Goal: Information Seeking & Learning: Learn about a topic

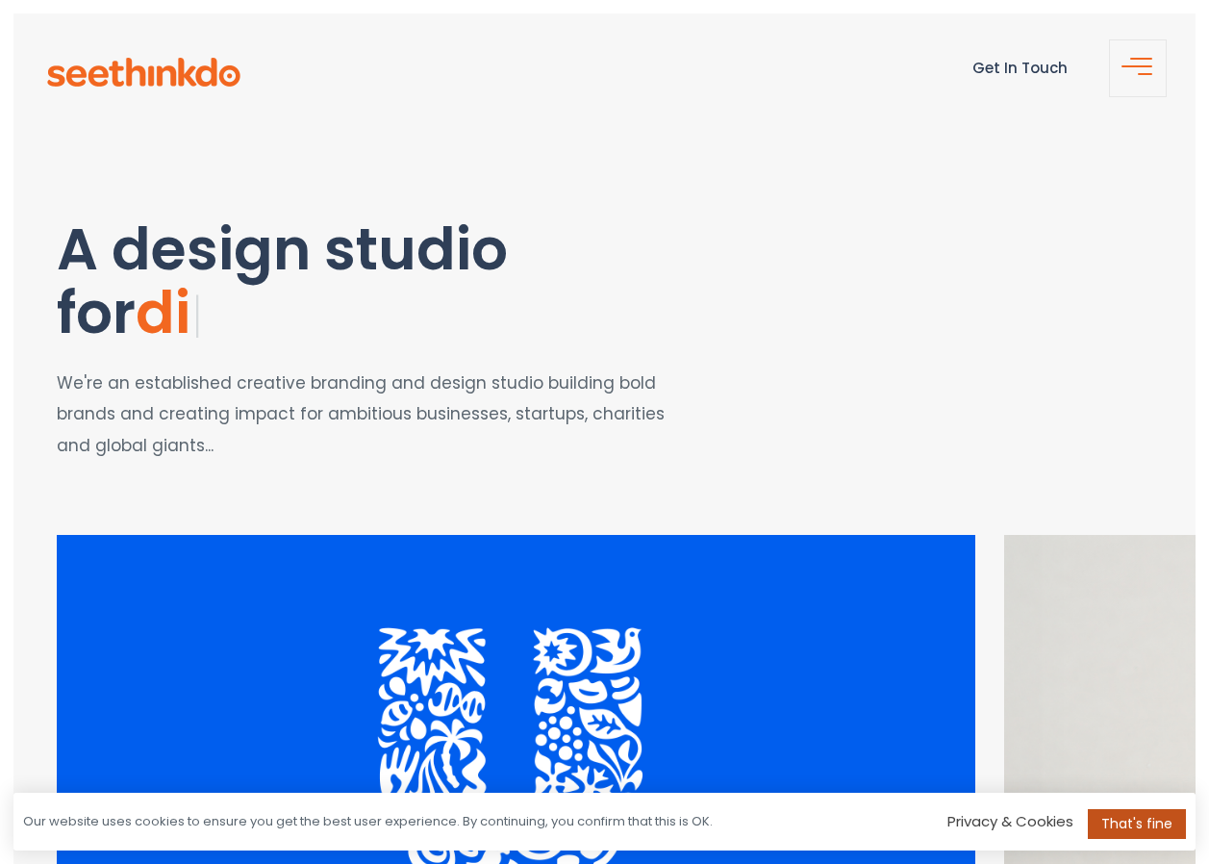
click at [1119, 825] on link "That's fine" at bounding box center [1137, 824] width 98 height 30
click at [1143, 827] on link "That's fine" at bounding box center [1137, 824] width 98 height 30
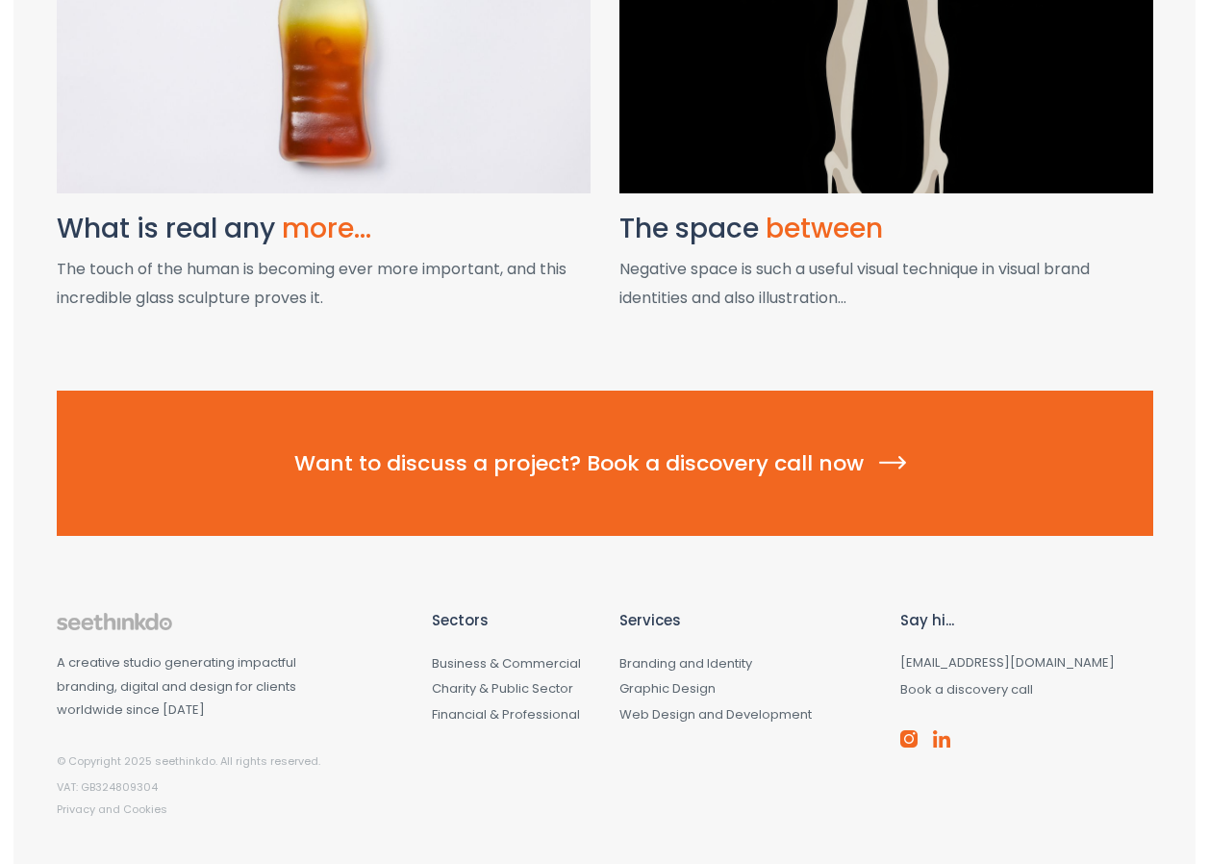
scroll to position [2659, 0]
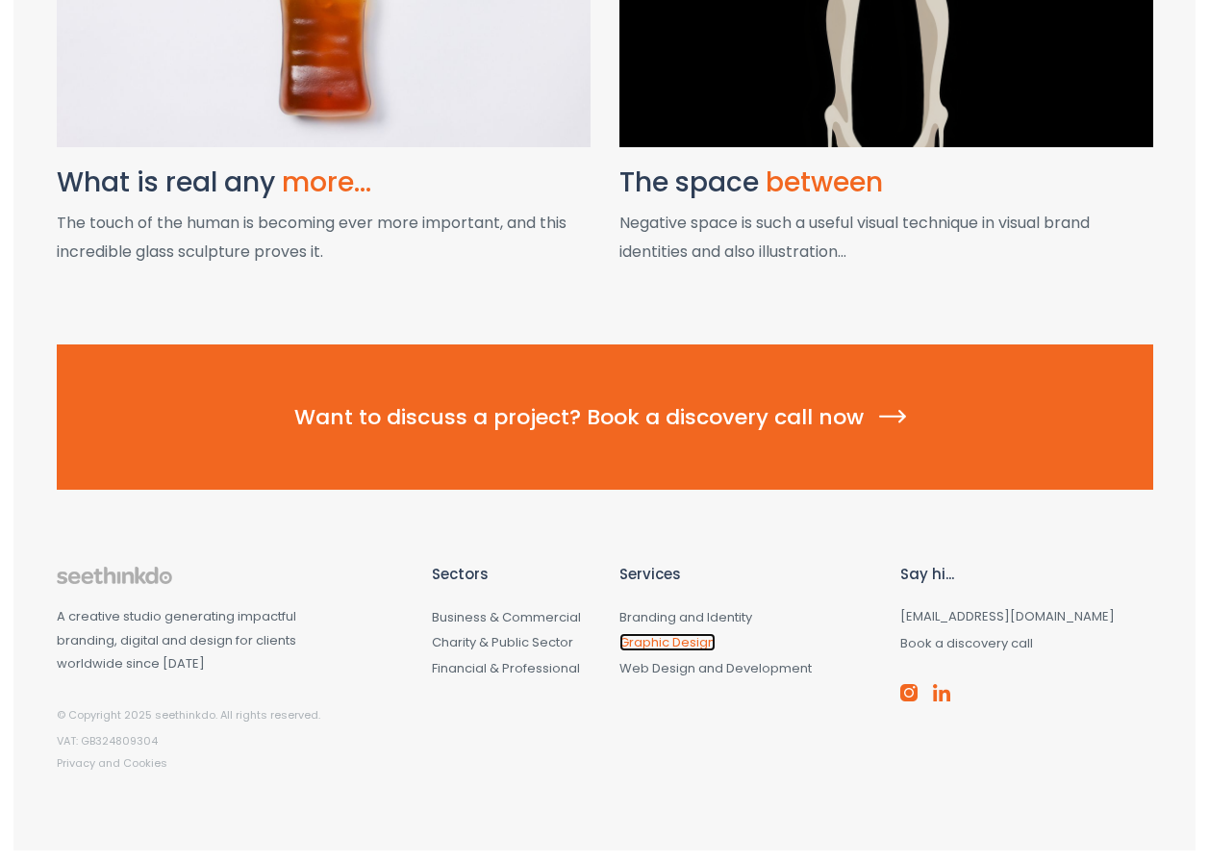
click at [681, 642] on link "Graphic Design" at bounding box center [667, 642] width 96 height 18
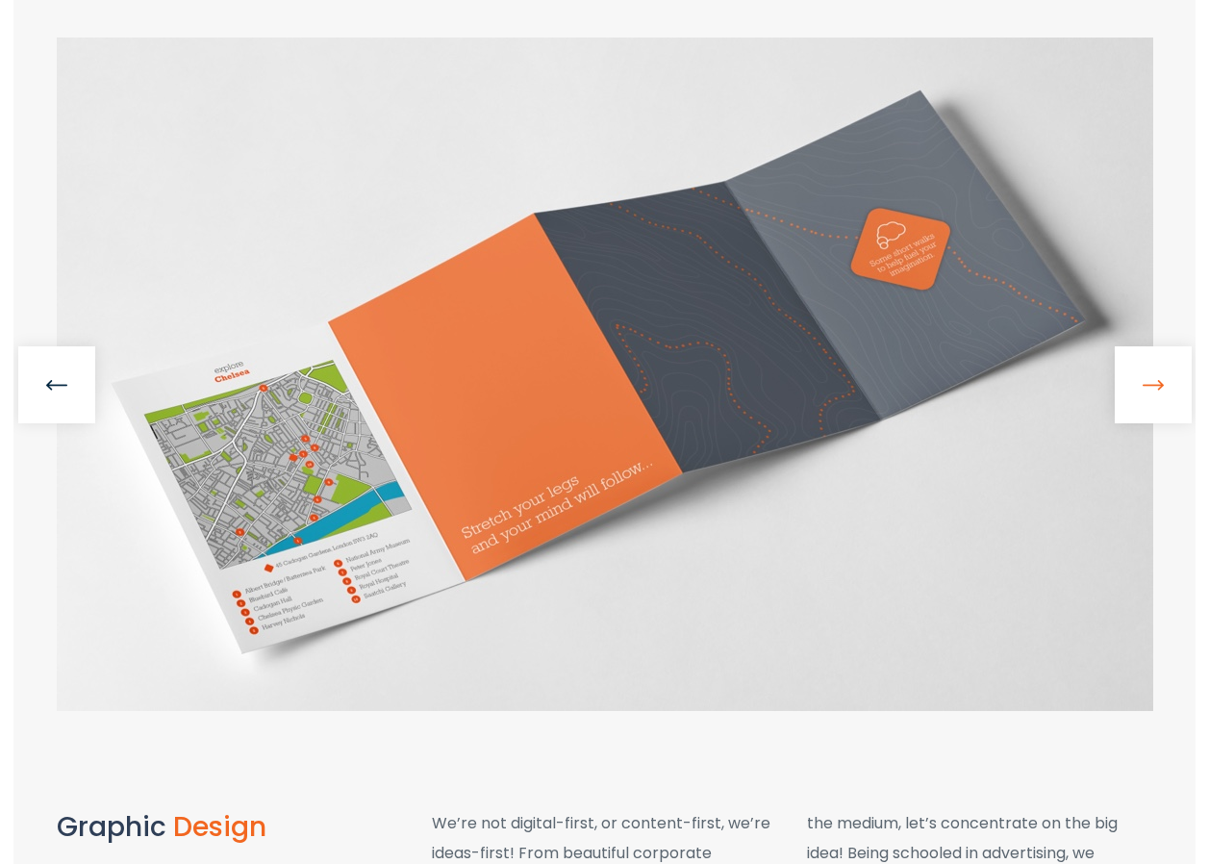
scroll to position [385, 0]
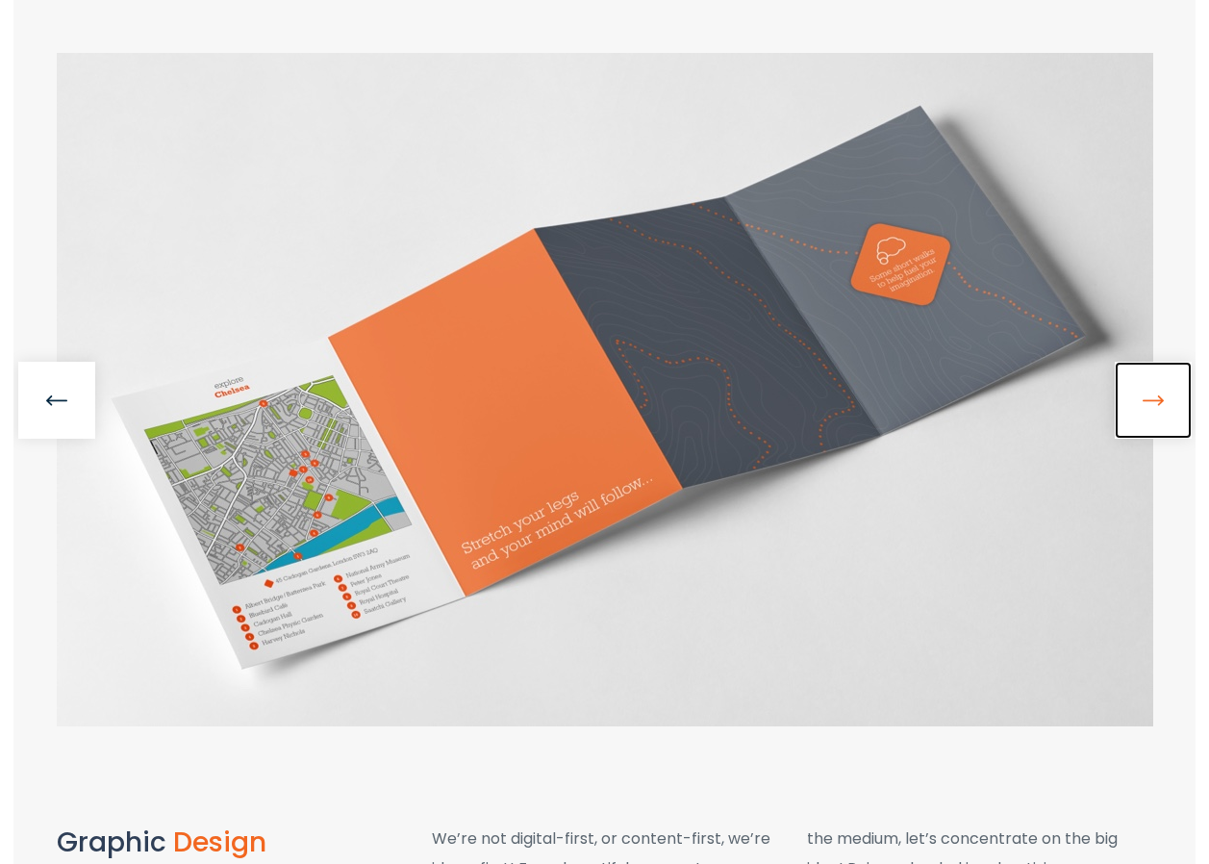
click at [1151, 418] on link at bounding box center [1153, 400] width 77 height 77
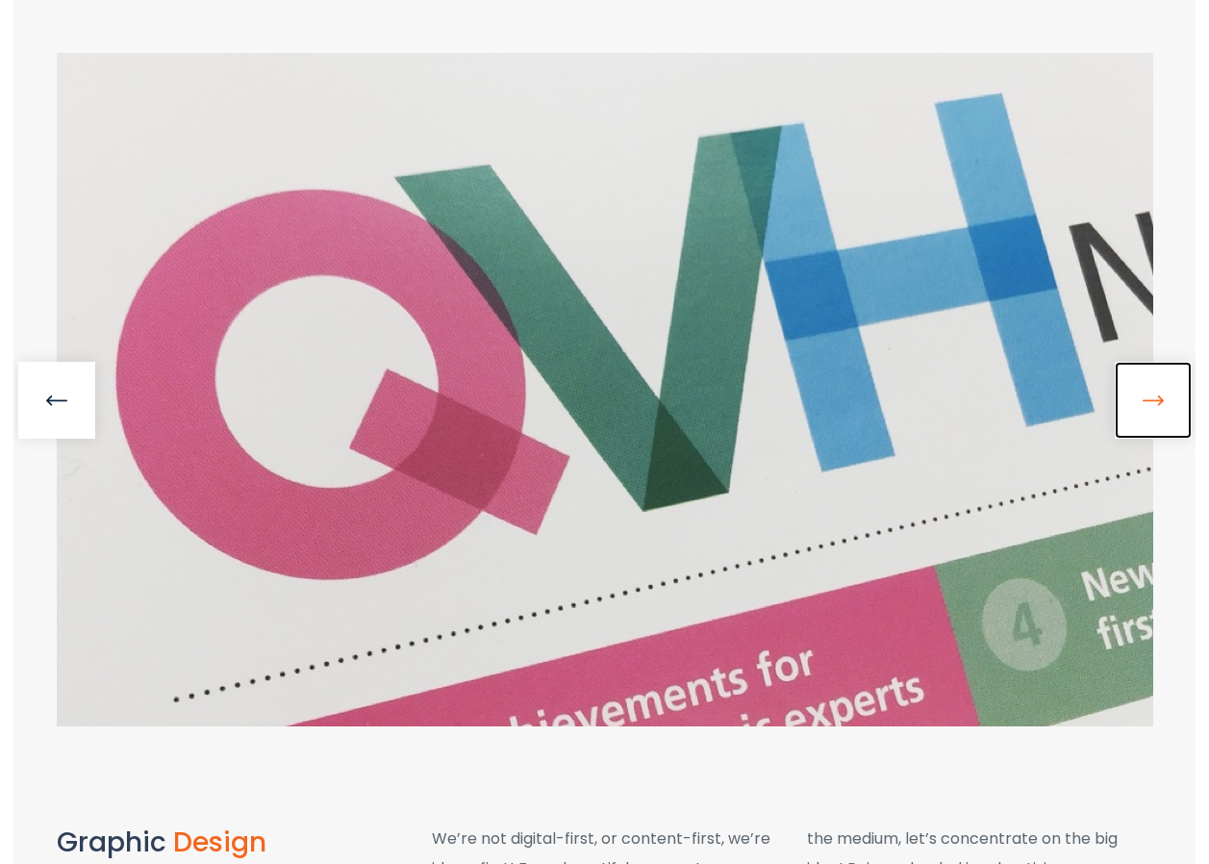
click at [1151, 418] on link at bounding box center [1153, 400] width 77 height 77
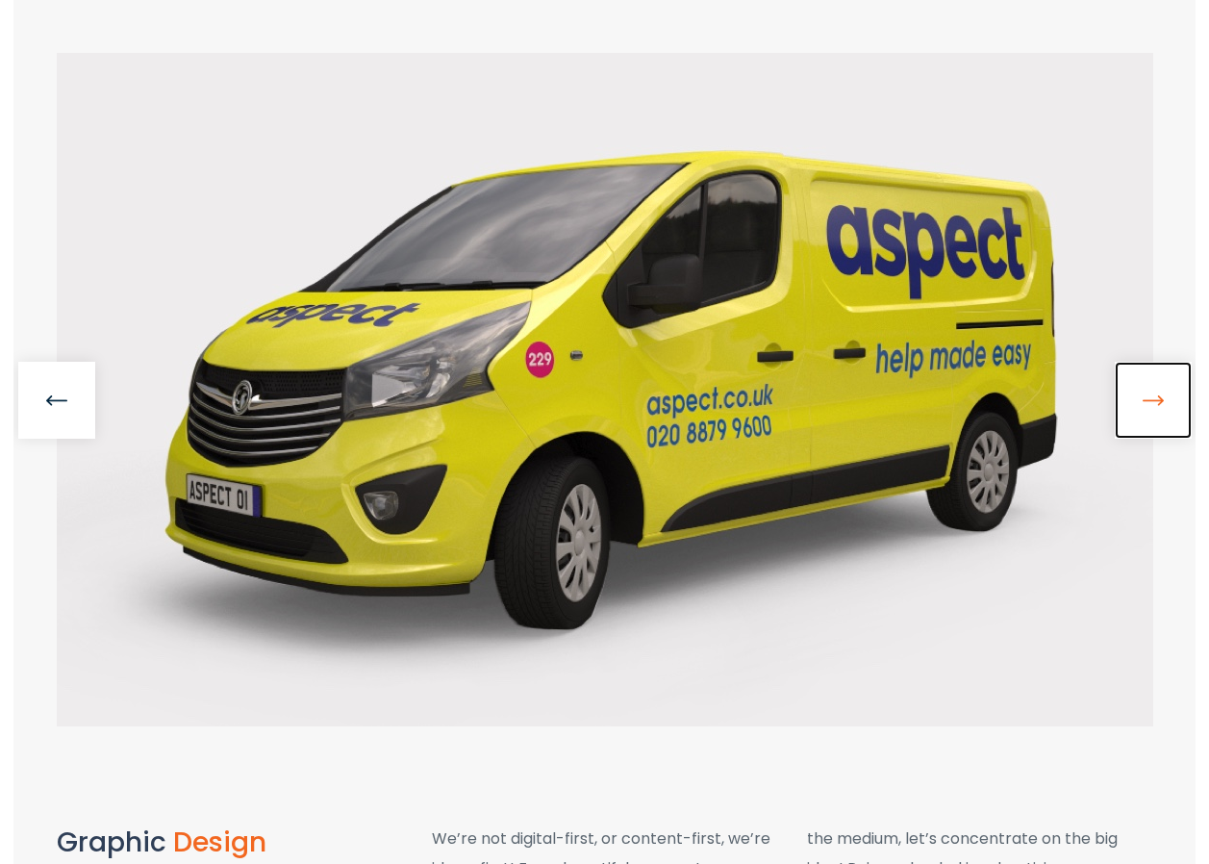
click at [1151, 418] on link at bounding box center [1153, 400] width 77 height 77
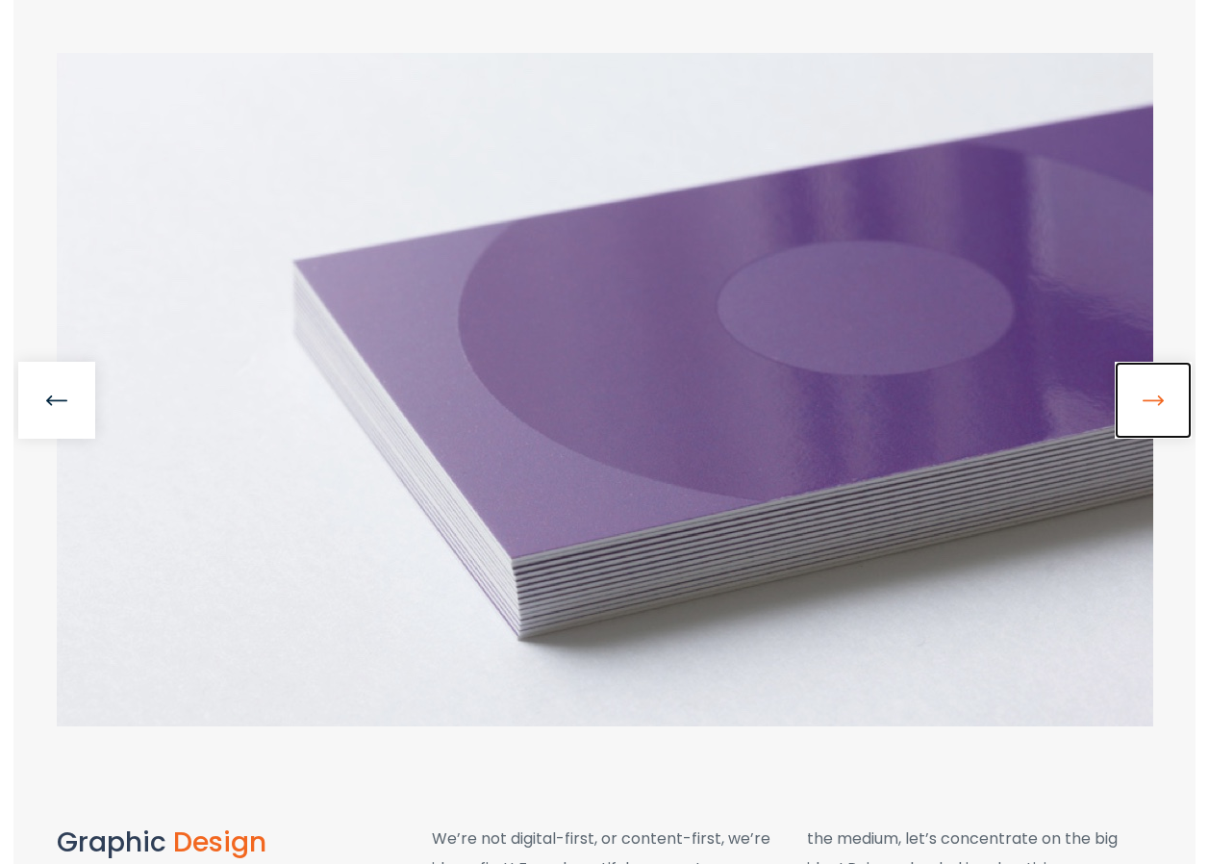
click at [1151, 418] on link at bounding box center [1153, 400] width 77 height 77
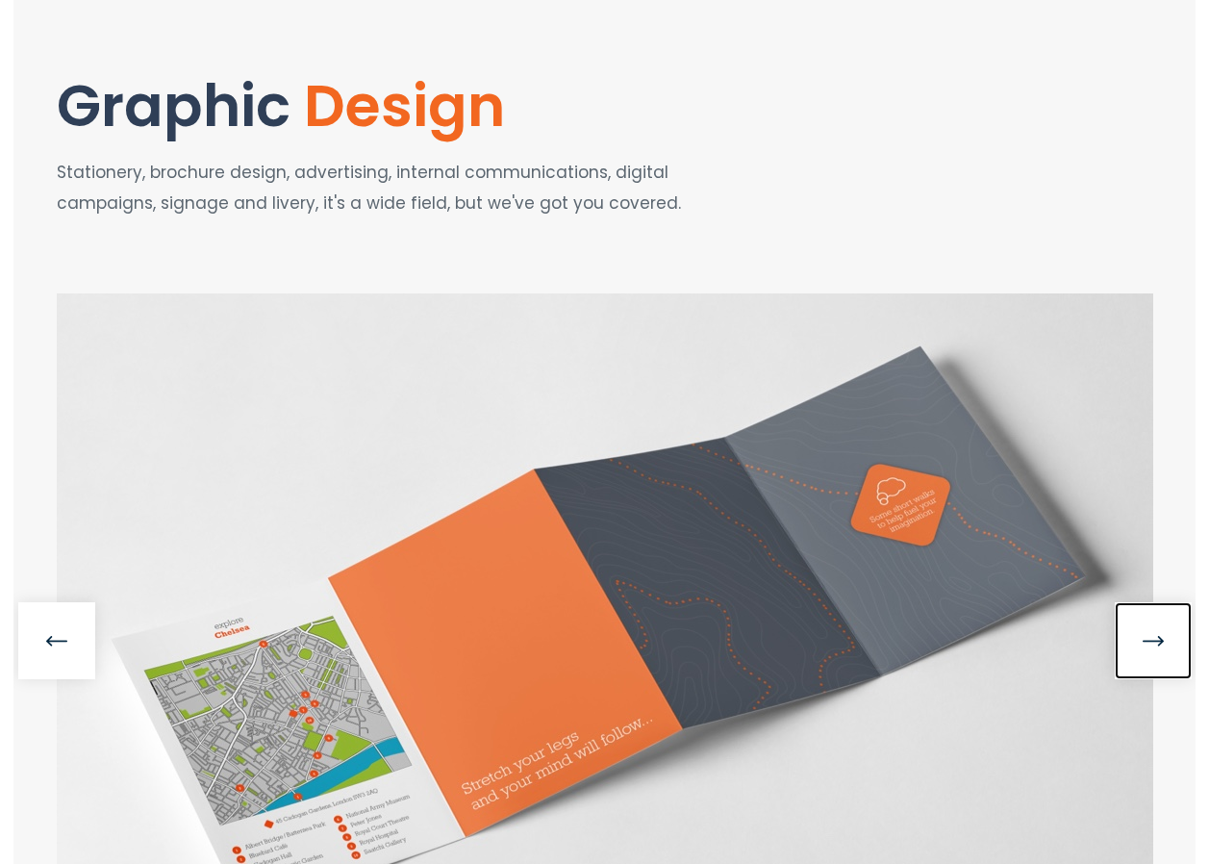
scroll to position [0, 0]
